Goal: Navigation & Orientation: Understand site structure

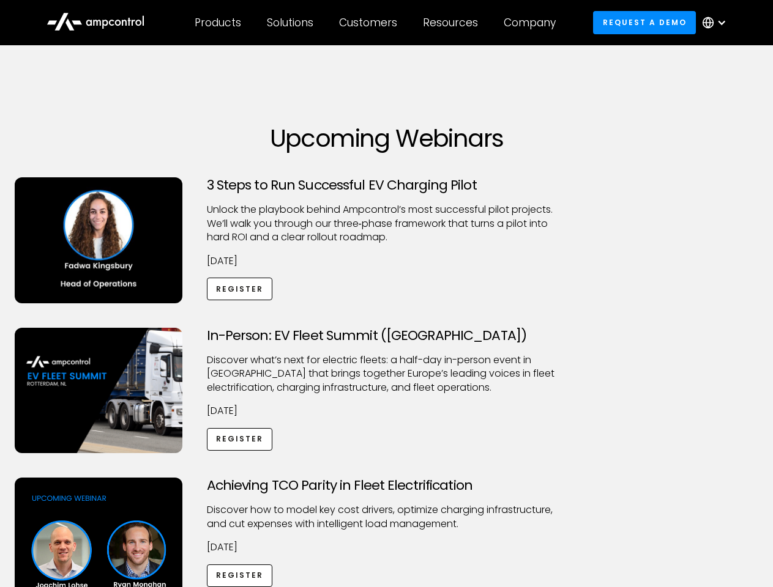
click at [376, 23] on div "Customers" at bounding box center [368, 22] width 58 height 13
click at [217, 23] on div "Products" at bounding box center [218, 22] width 47 height 13
click at [291, 23] on div "Solutions" at bounding box center [290, 22] width 47 height 13
click at [370, 23] on div "Customers" at bounding box center [368, 22] width 58 height 13
click at [453, 23] on div "Resources" at bounding box center [450, 22] width 55 height 13
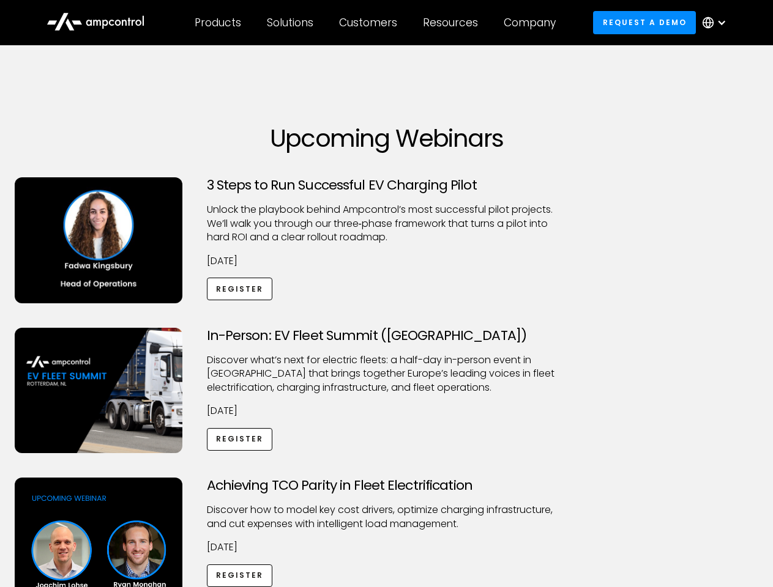
click at [534, 23] on div "Company" at bounding box center [530, 22] width 52 height 13
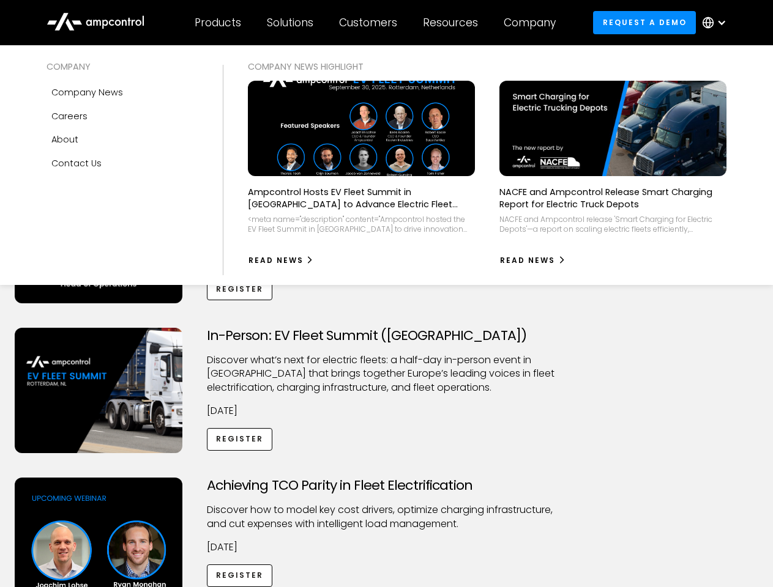
click at [717, 23] on div at bounding box center [721, 23] width 10 height 10
